Goal: Transaction & Acquisition: Download file/media

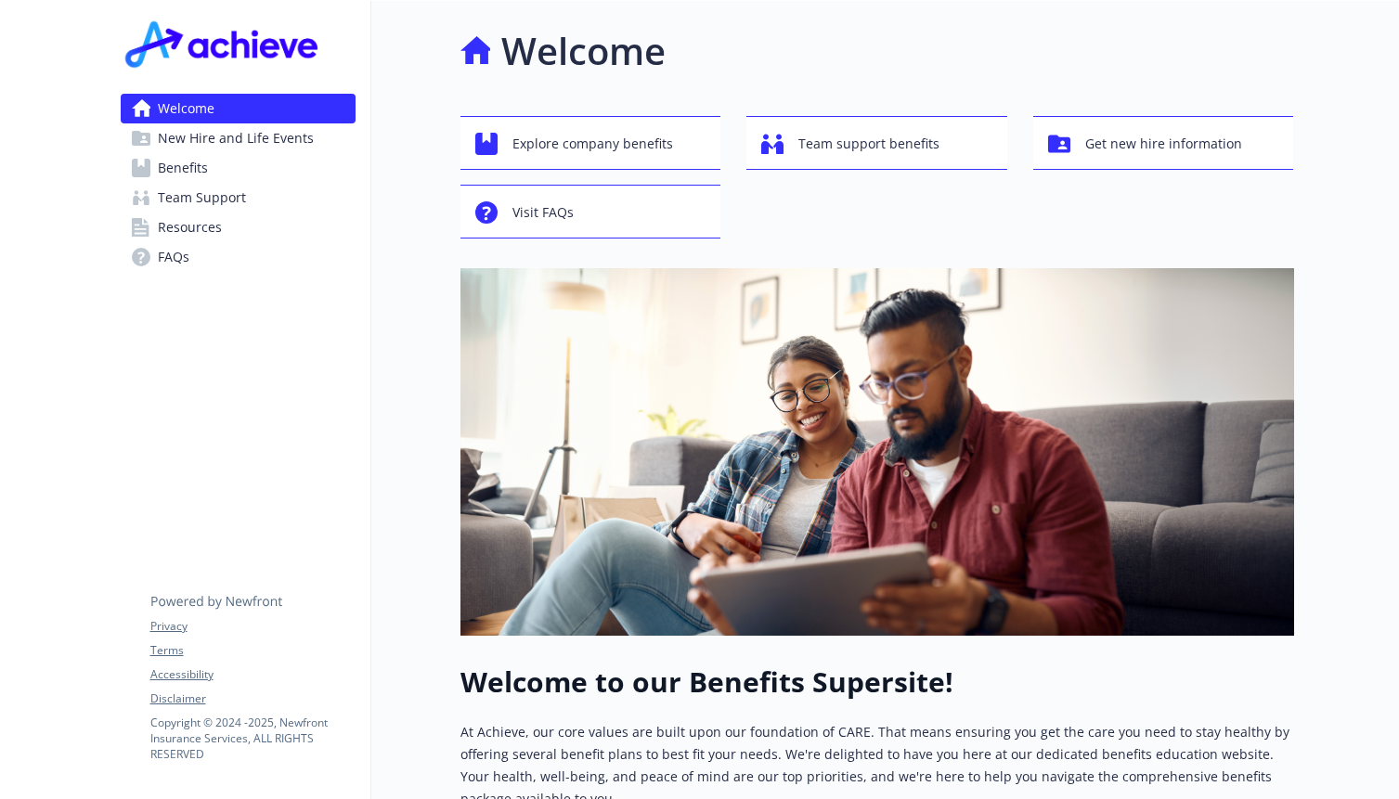
click at [263, 169] on link "Benefits" at bounding box center [238, 168] width 235 height 30
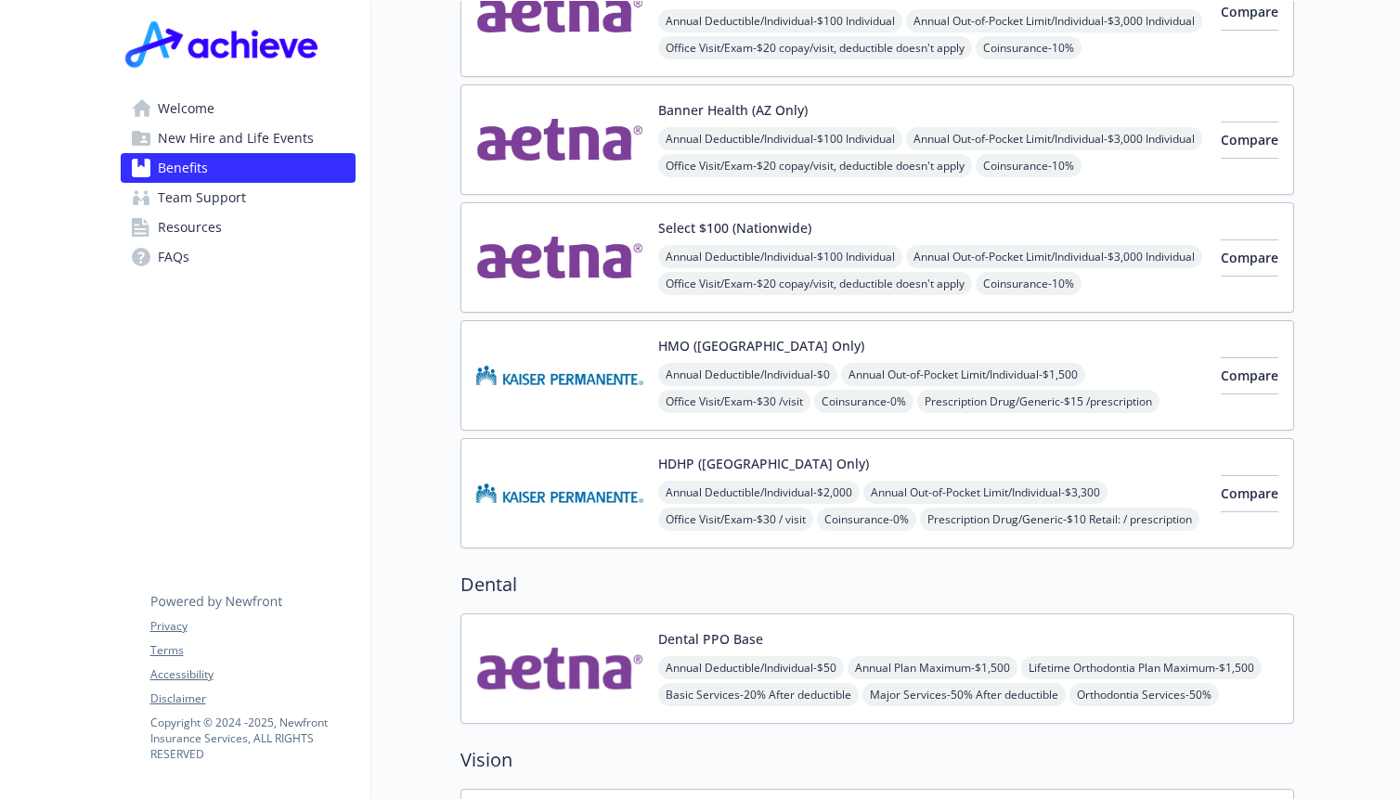
scroll to position [866, 0]
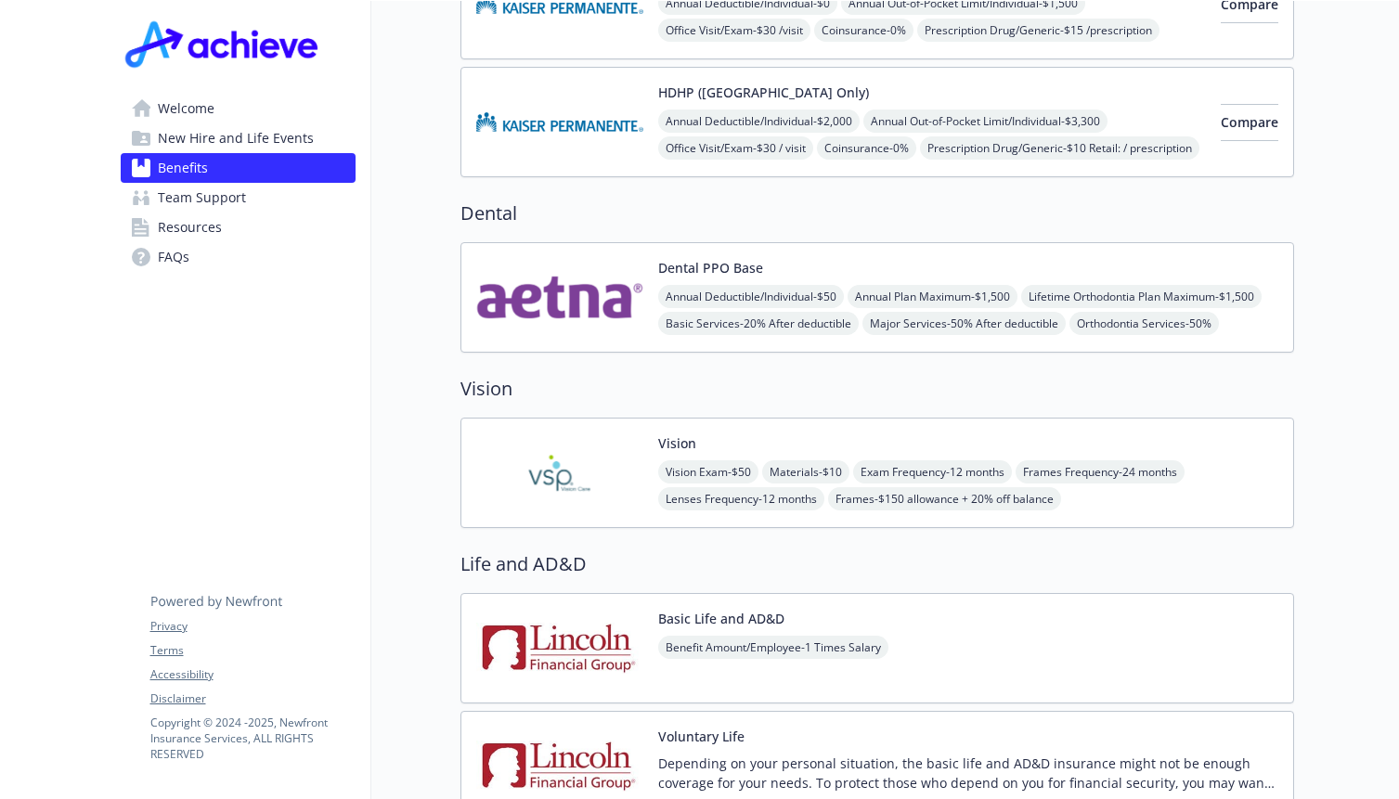
click at [544, 433] on img at bounding box center [559, 472] width 167 height 79
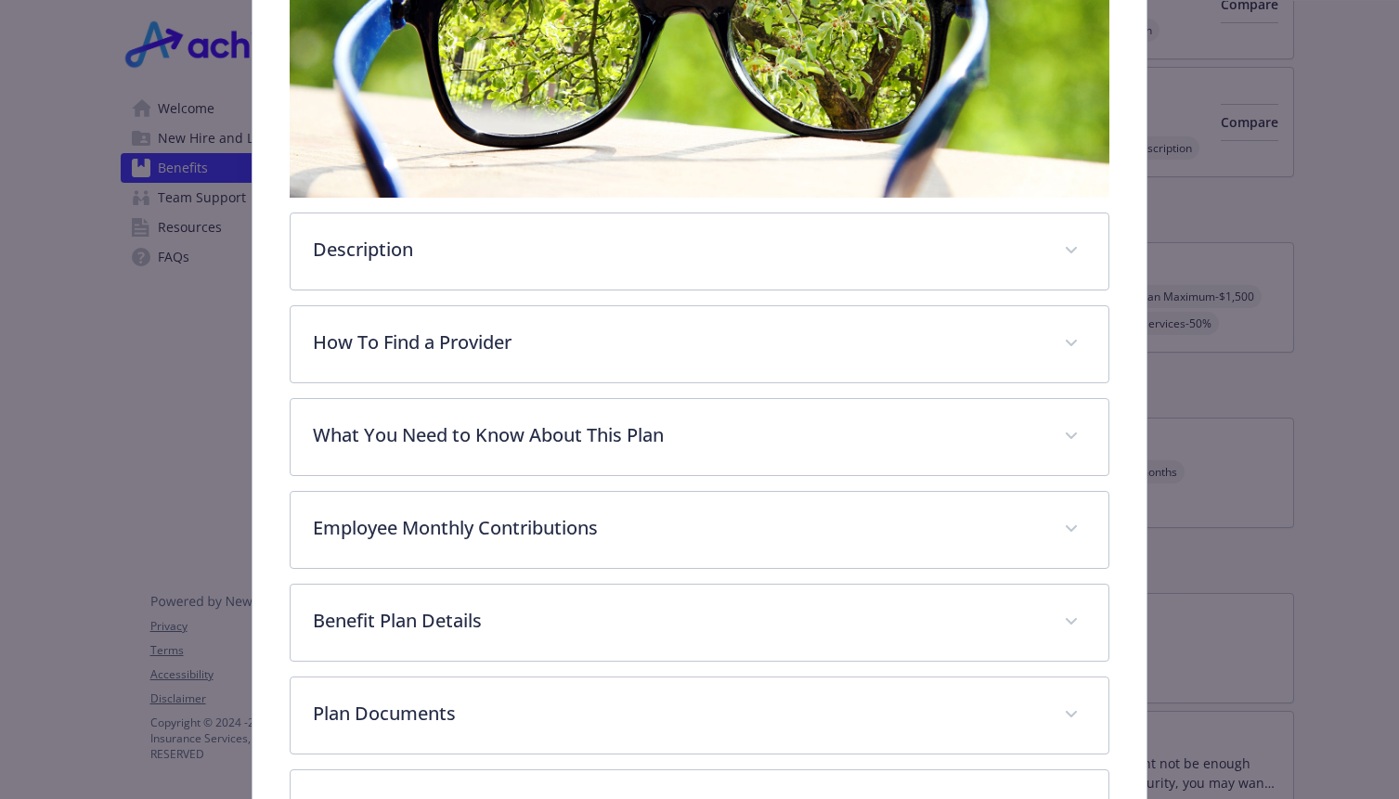
scroll to position [475, 0]
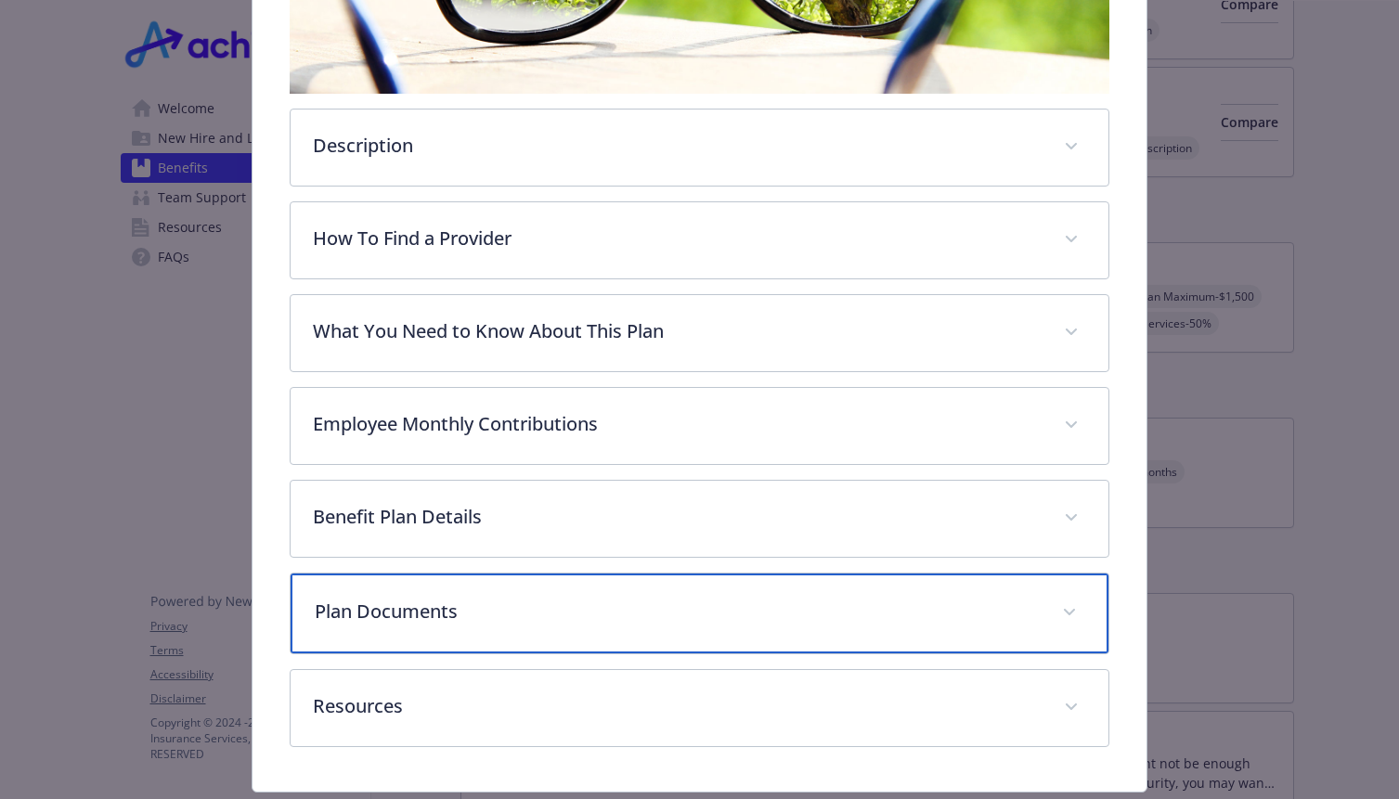
click at [546, 598] on p "Plan Documents" at bounding box center [677, 612] width 724 height 28
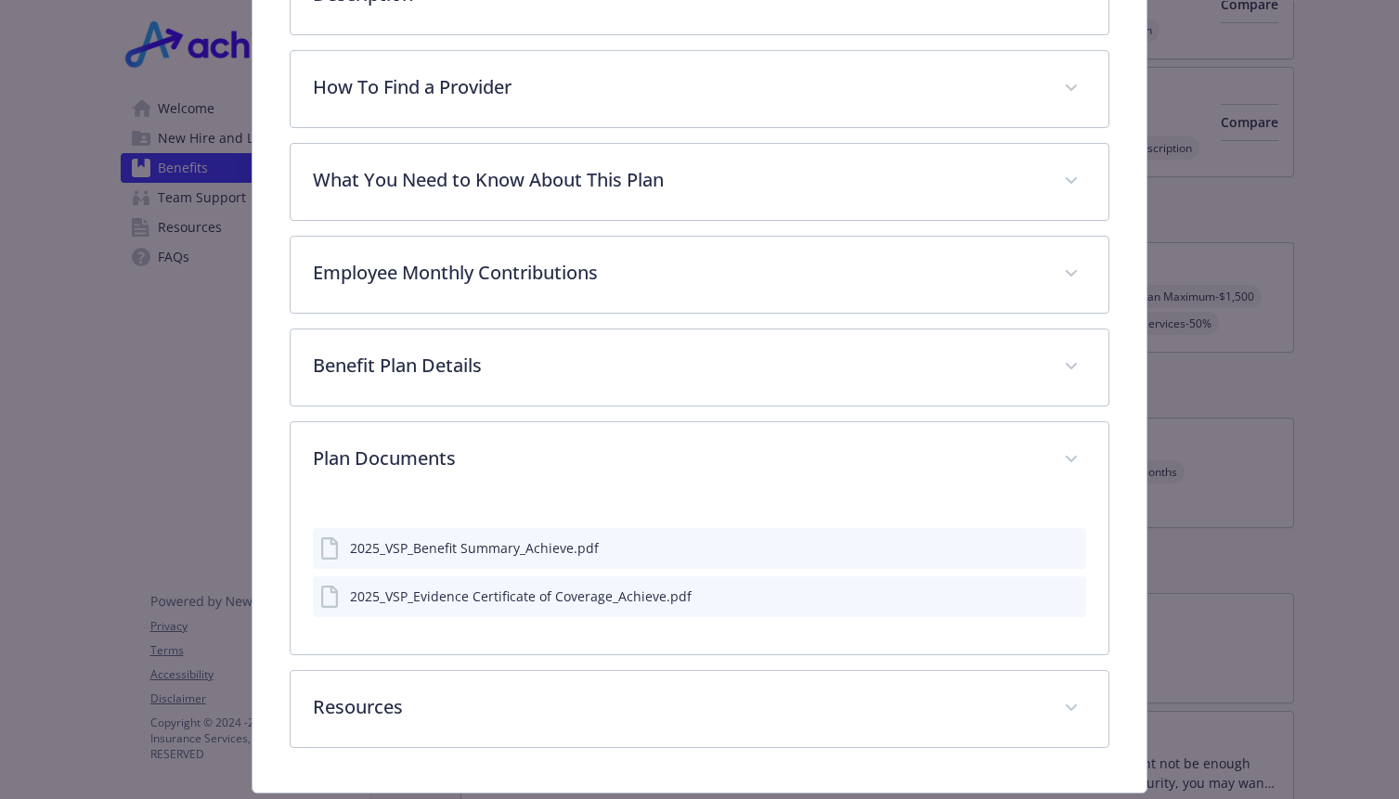
scroll to position [623, 0]
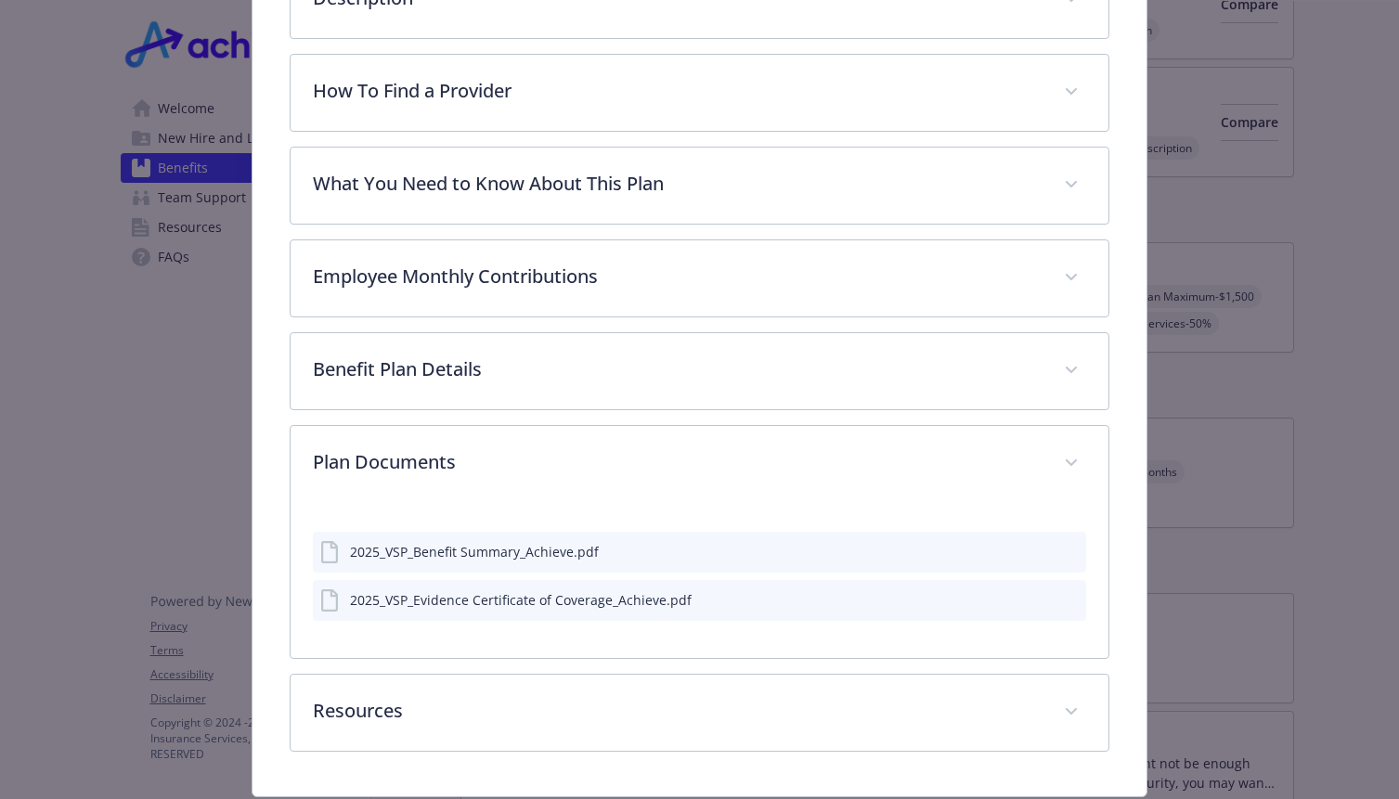
click at [1030, 591] on icon "download file" at bounding box center [1037, 598] width 15 height 15
click at [1031, 543] on icon "download file" at bounding box center [1037, 548] width 12 height 11
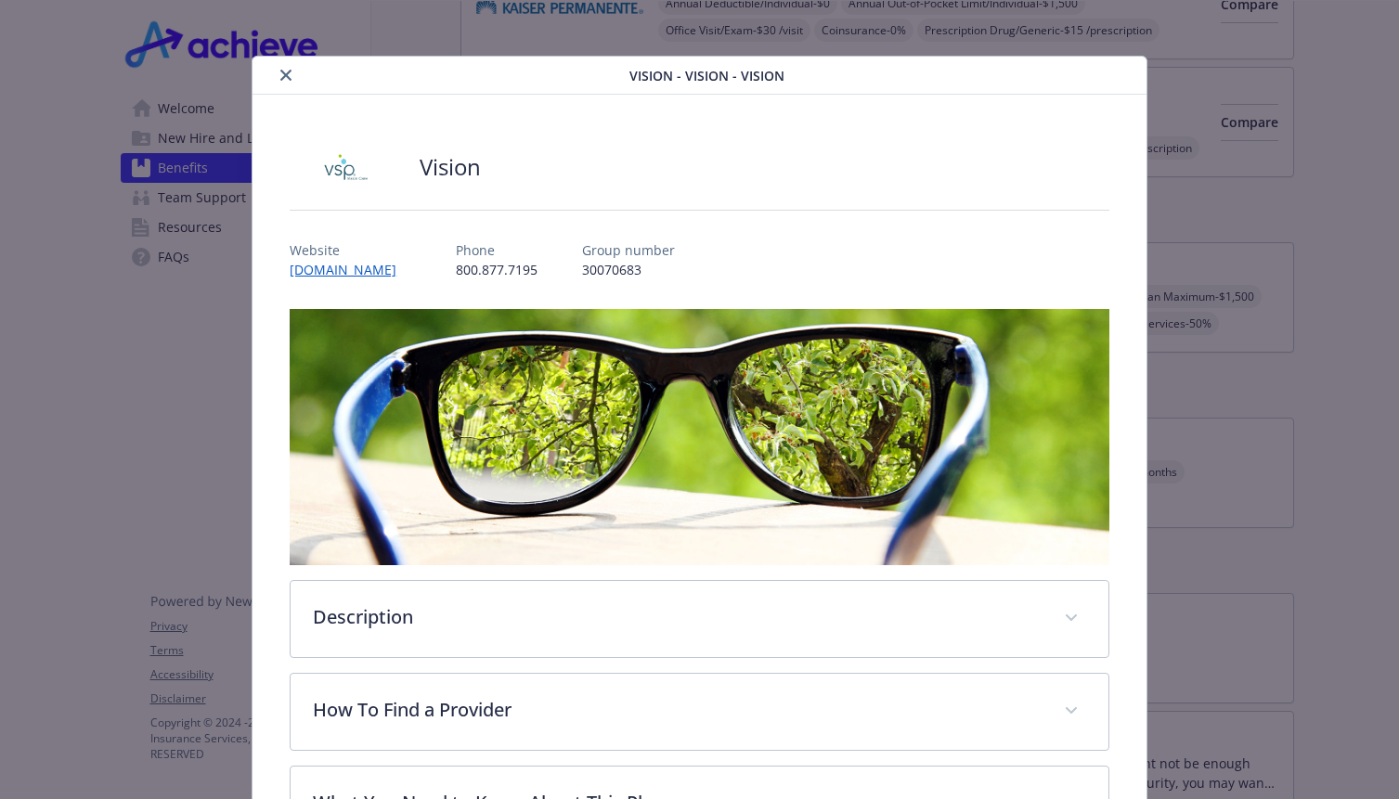
scroll to position [0, 0]
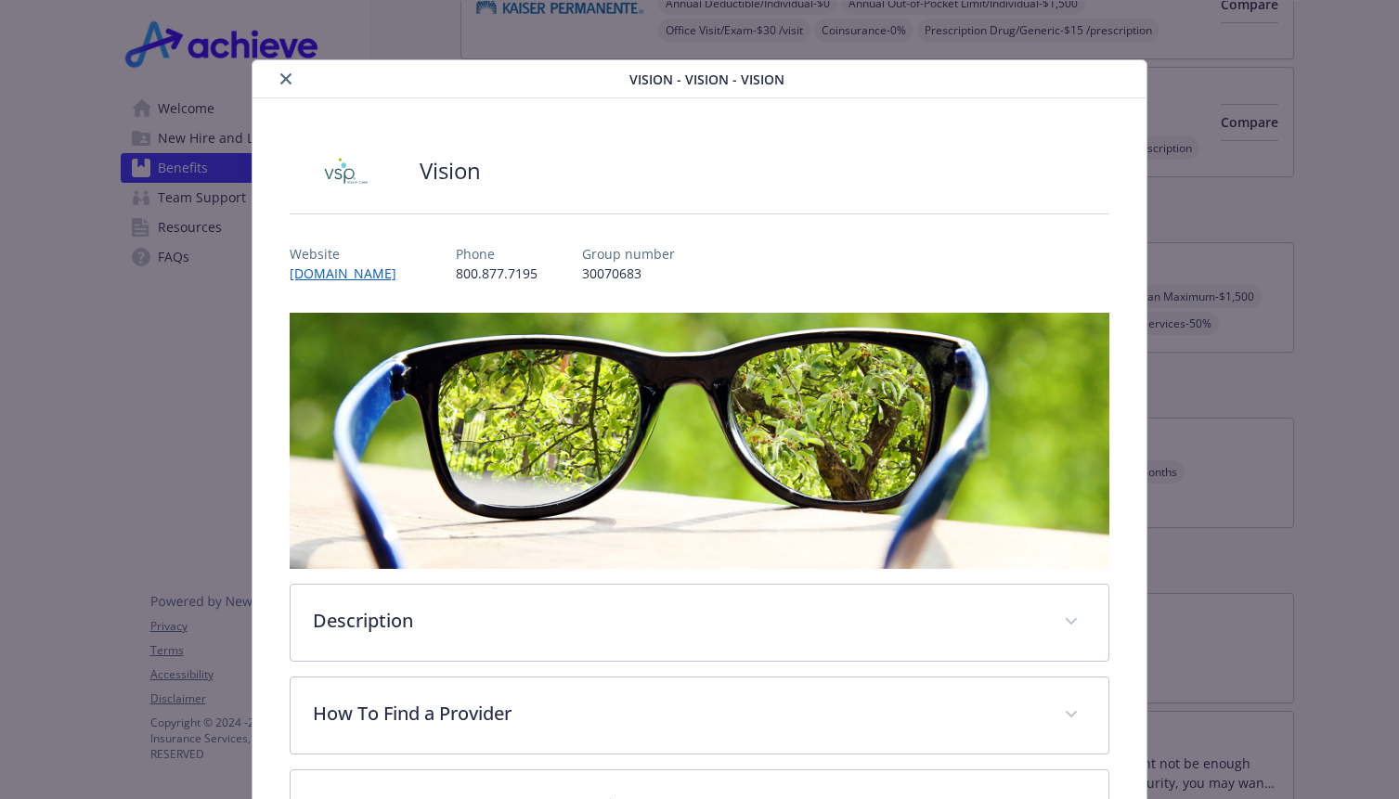
click at [280, 75] on icon "close" at bounding box center [285, 78] width 11 height 11
